Goal: Transaction & Acquisition: Subscribe to service/newsletter

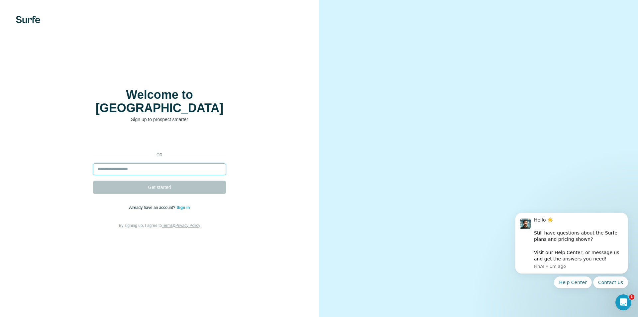
click at [180, 163] on input "email" at bounding box center [159, 169] width 133 height 12
click at [108, 163] on input "email" at bounding box center [159, 169] width 133 height 12
paste input "**********"
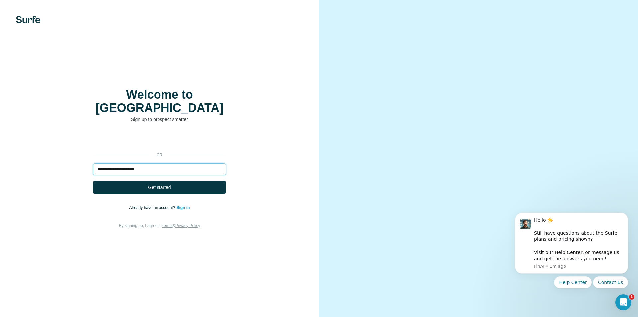
type input "**********"
click at [93, 180] on button "Get started" at bounding box center [159, 186] width 133 height 13
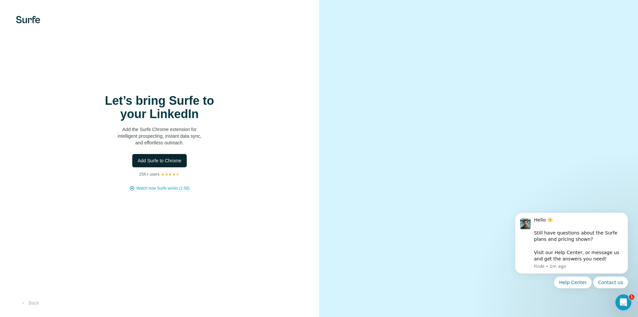
click at [172, 161] on span "Add Surfe to Chrome" at bounding box center [160, 160] width 44 height 7
click at [499, 99] on video at bounding box center [478, 159] width 239 height 120
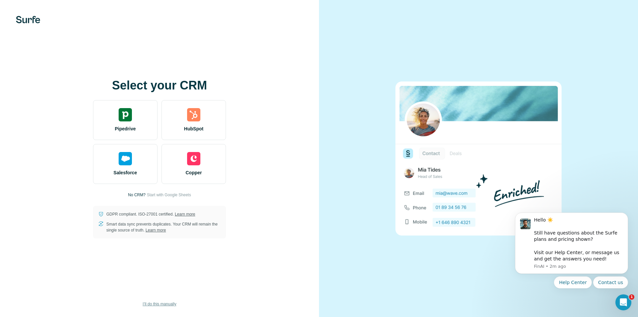
click at [167, 304] on span "I’ll do this manually" at bounding box center [159, 304] width 34 height 6
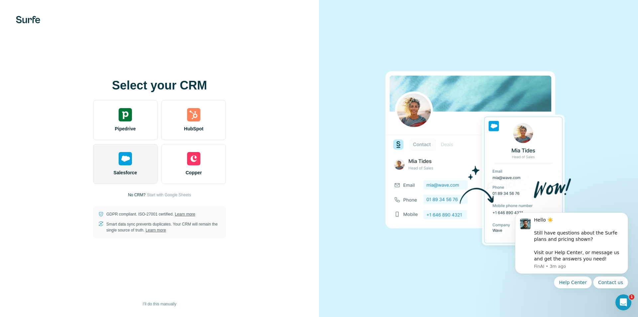
click at [144, 160] on div "Salesforce" at bounding box center [125, 164] width 64 height 40
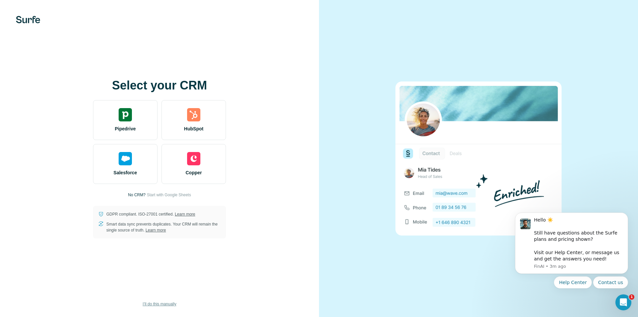
click at [167, 302] on span "I’ll do this manually" at bounding box center [159, 304] width 34 height 6
click at [163, 301] on span "I’ll do this manually" at bounding box center [159, 304] width 34 height 6
